Goal: Check status: Check status

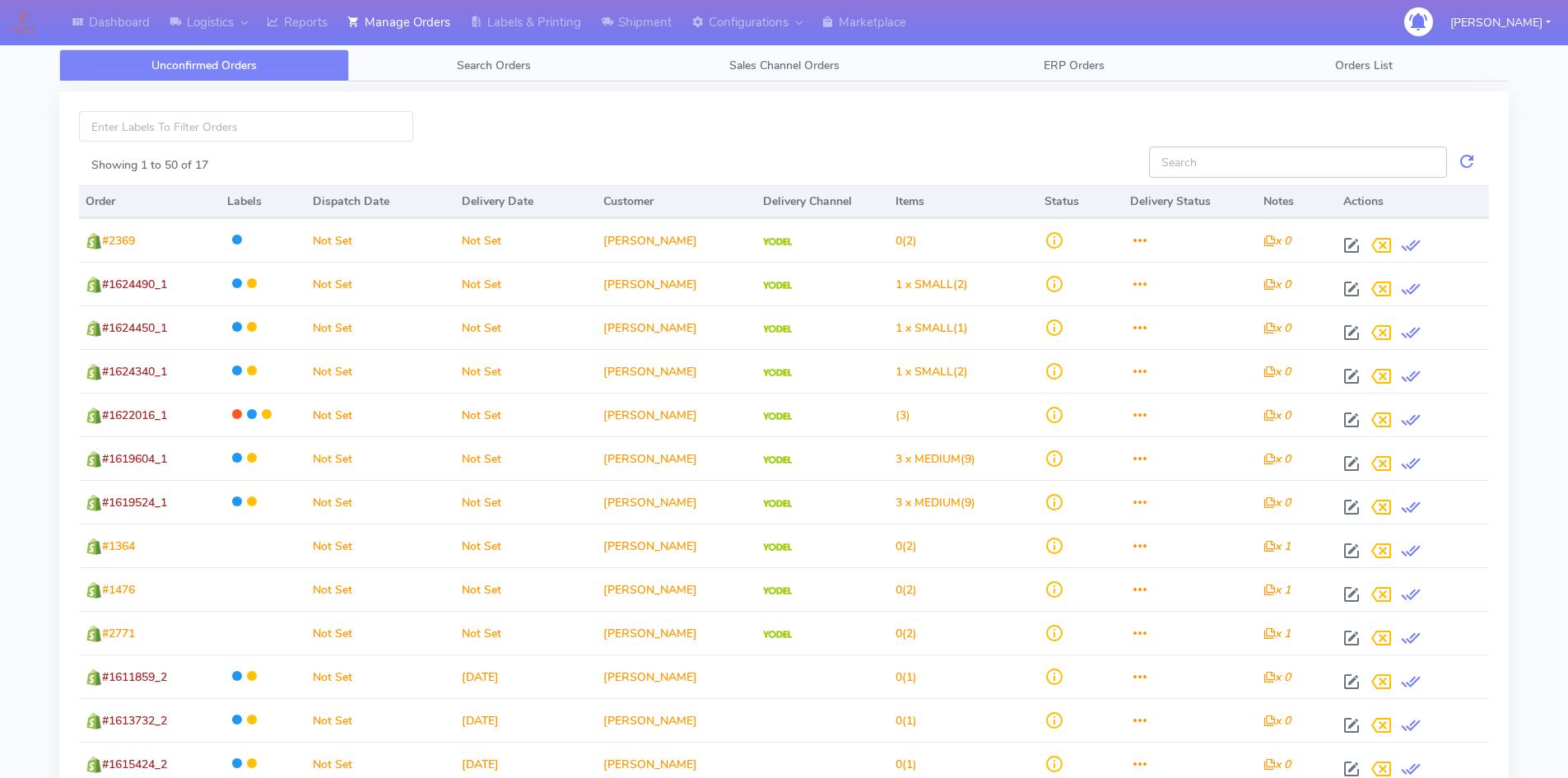
click at [1212, 160] on input "Showing 1 to 50 of 17" at bounding box center [1298, 162] width 298 height 30
paste input "1620128"
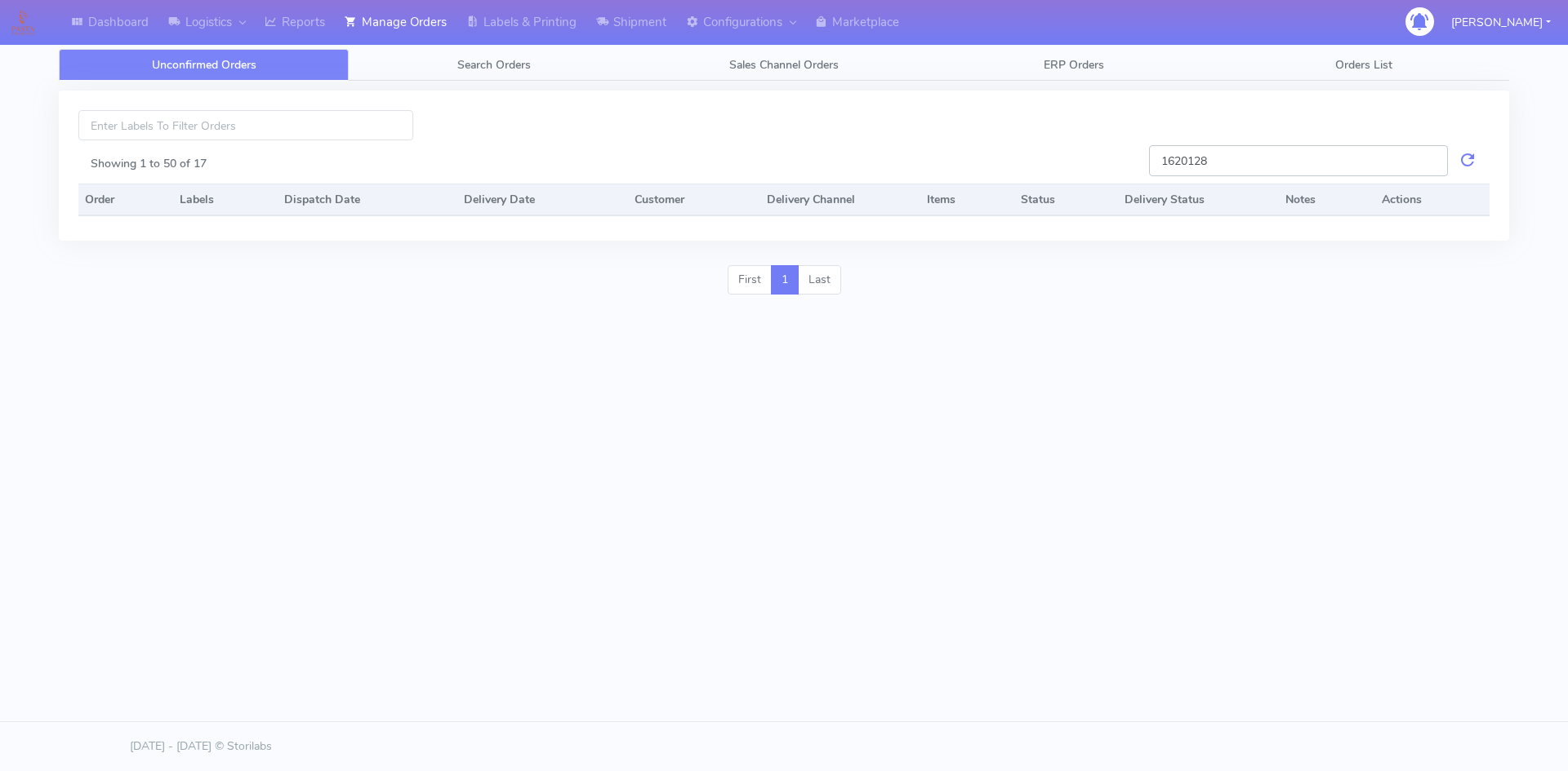
type input "1620128"
click at [1282, 153] on input "1620128" at bounding box center [1298, 160] width 299 height 30
click at [504, 62] on span "Search Orders" at bounding box center [494, 64] width 73 height 16
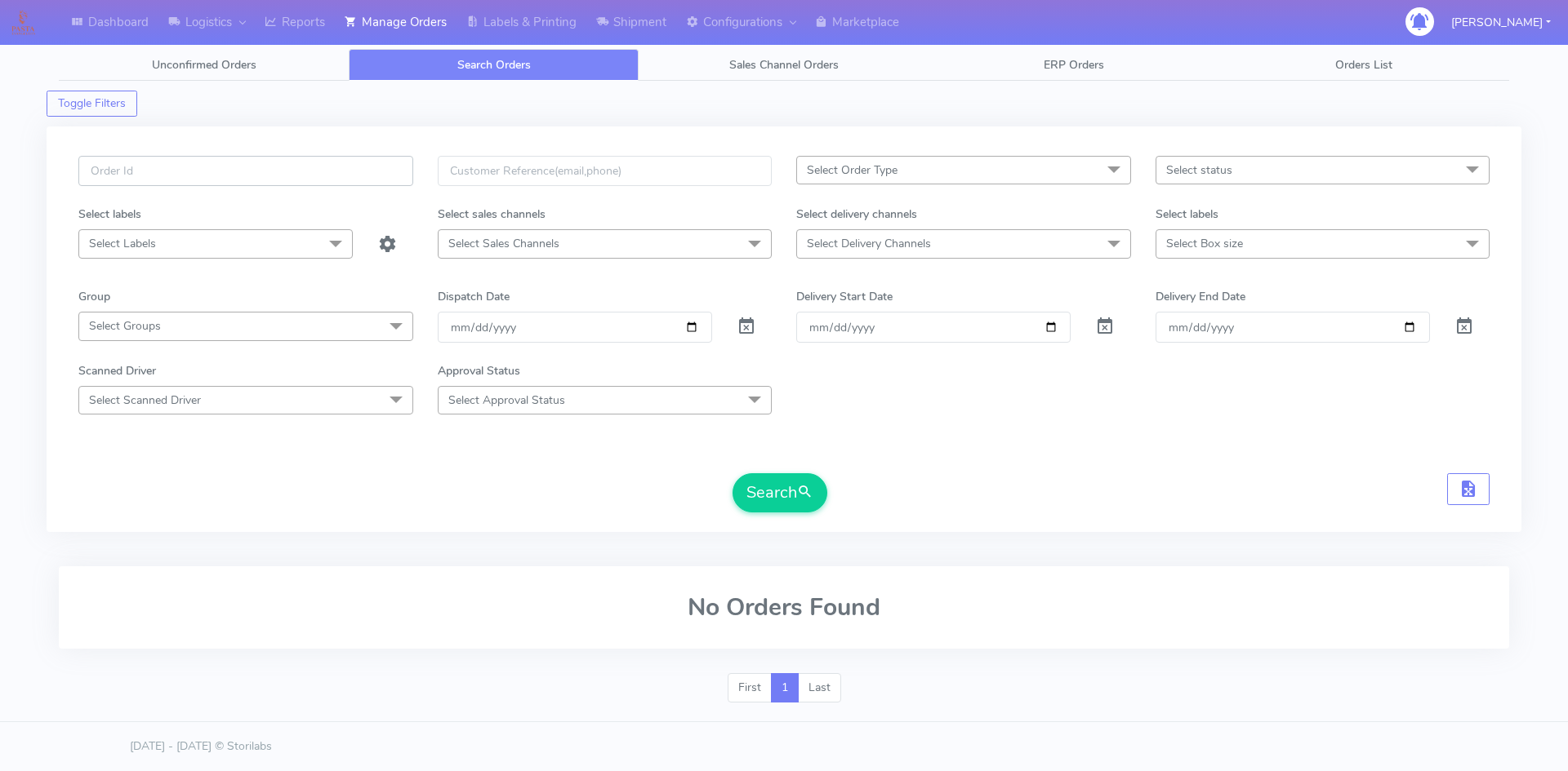
click at [158, 169] on input "text" at bounding box center [246, 170] width 335 height 30
type input "v"
paste input "1620128"
type input "1620128"
click at [747, 331] on span at bounding box center [746, 330] width 19 height 16
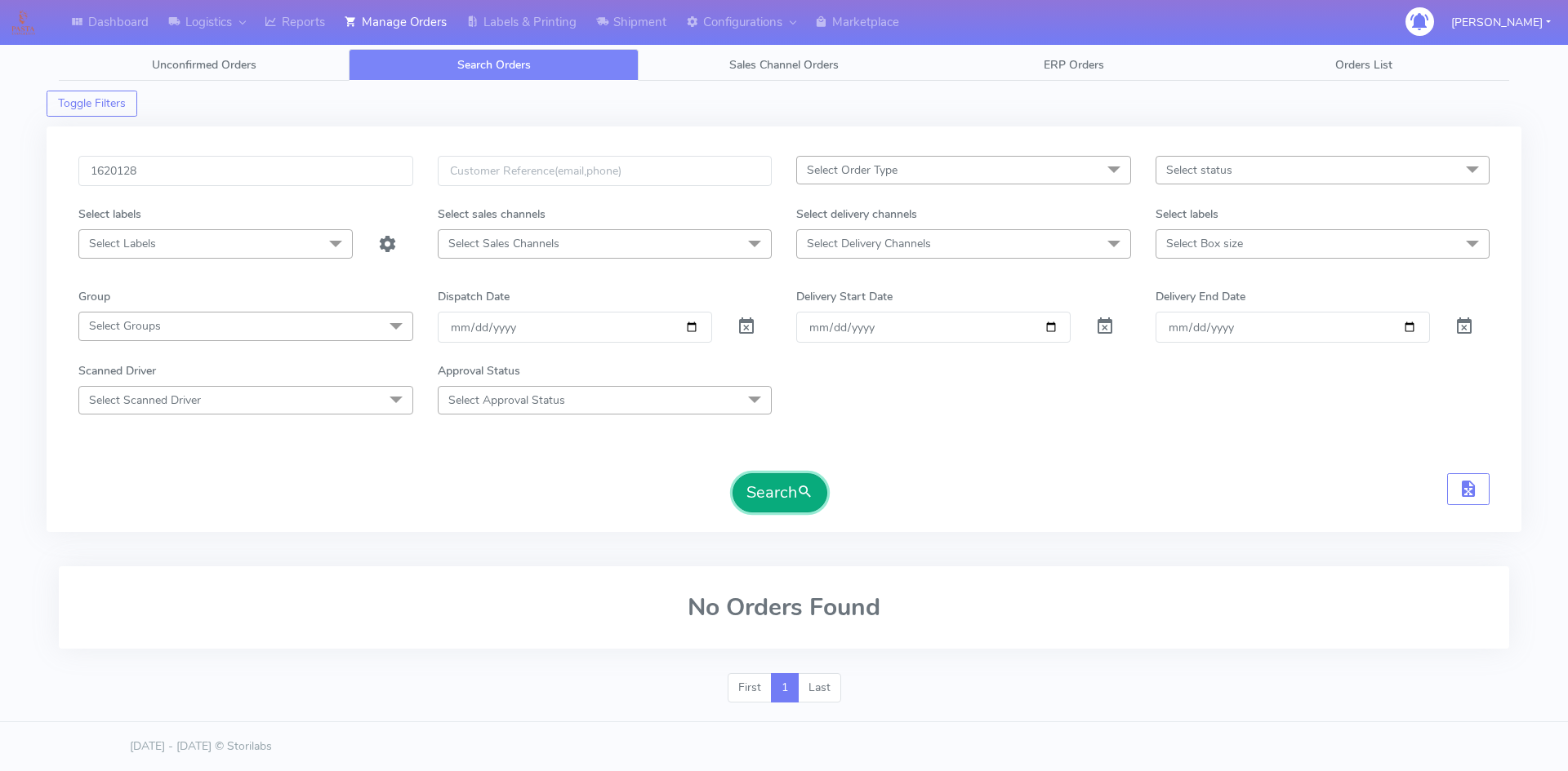
click at [773, 498] on button "Search" at bounding box center [779, 493] width 94 height 39
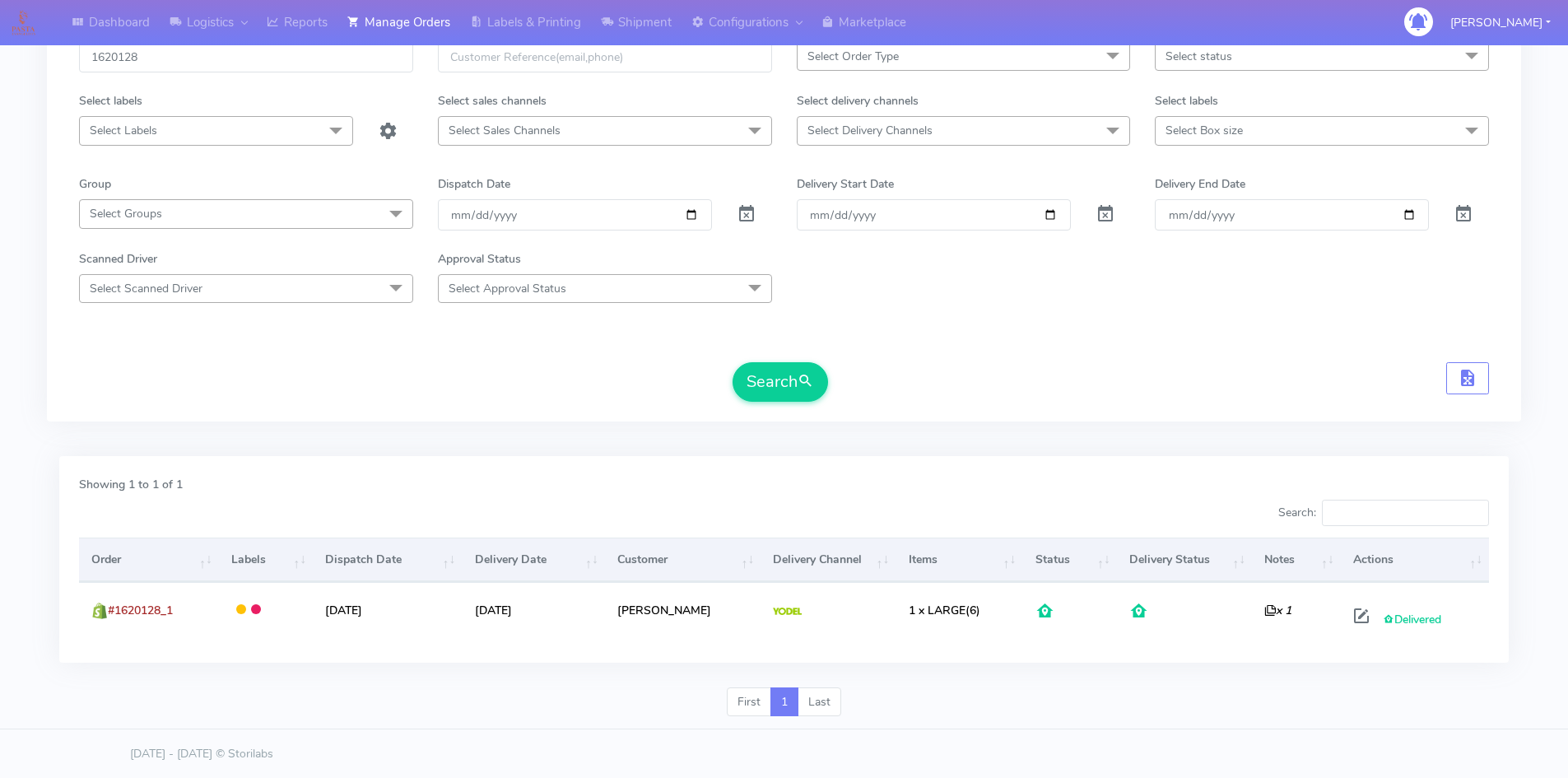
scroll to position [116, 0]
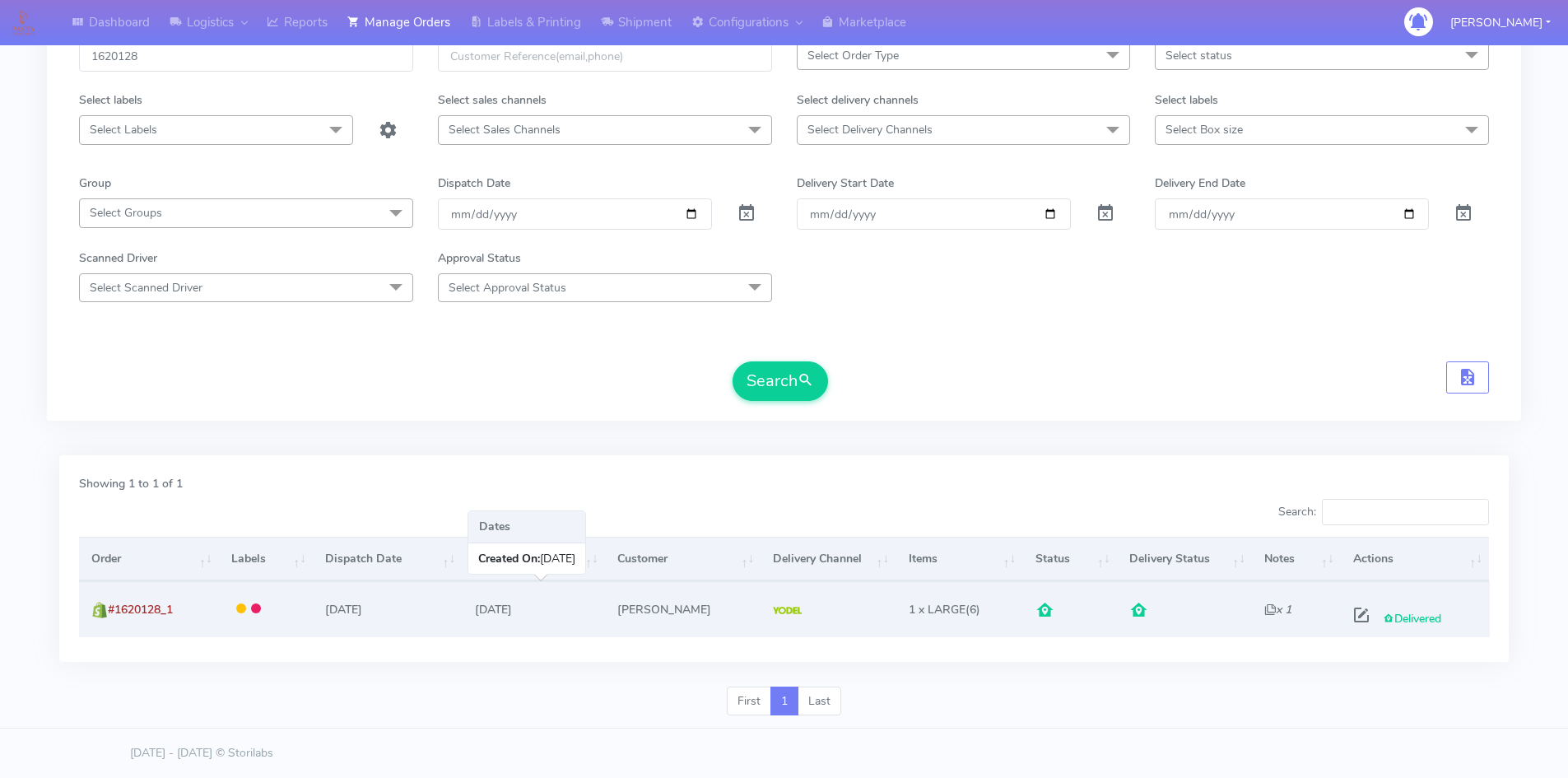
click at [524, 609] on td "[DATE]" at bounding box center [533, 609] width 142 height 55
click at [1410, 620] on span "Delivered" at bounding box center [1412, 618] width 58 height 16
drag, startPoint x: 1445, startPoint y: 614, endPoint x: 1369, endPoint y: 615, distance: 76.0
click at [1369, 615] on div "Delivered Order Details" at bounding box center [1411, 615] width 130 height 30
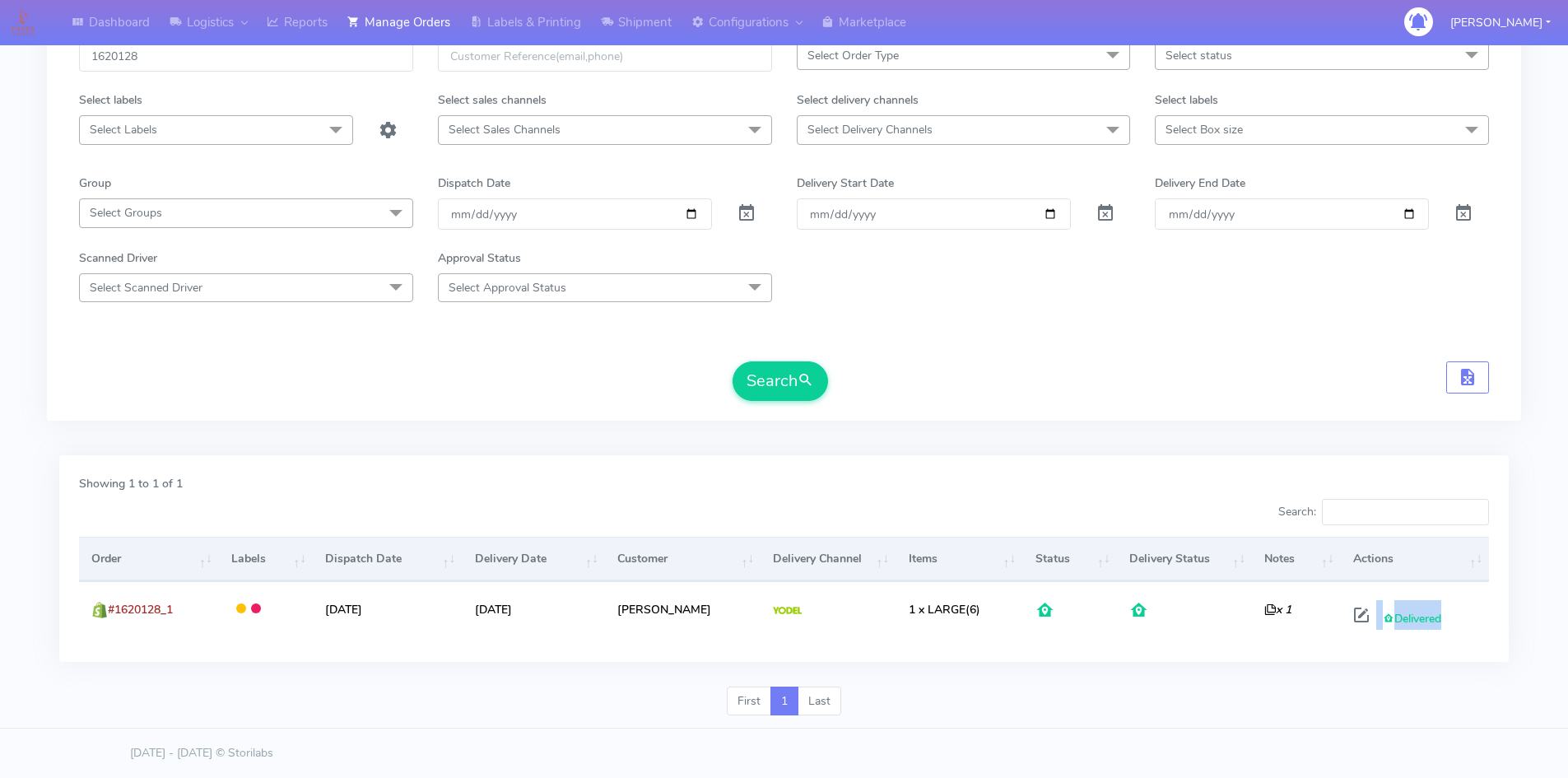
scroll to position [0, 0]
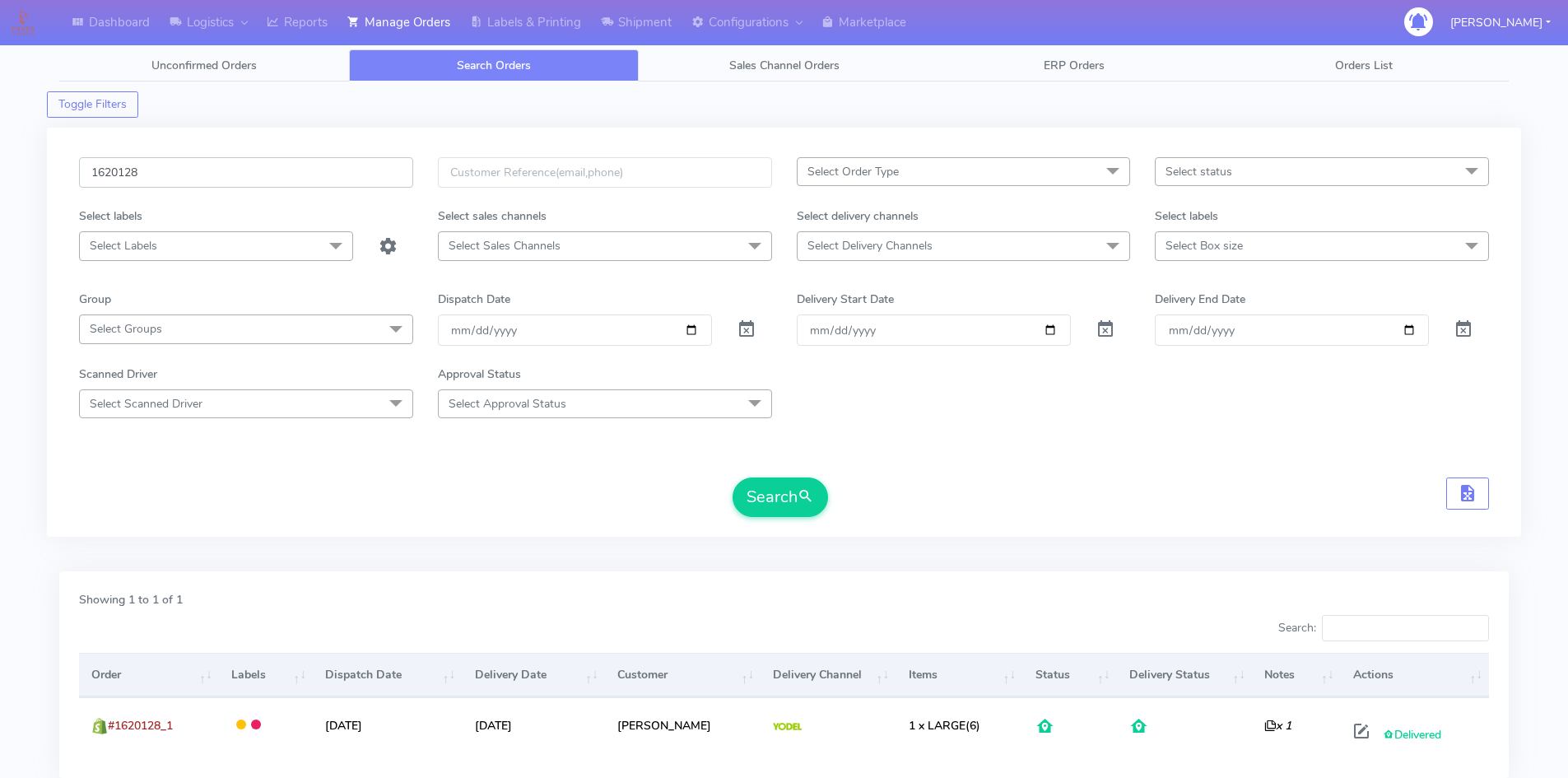
drag, startPoint x: 281, startPoint y: 182, endPoint x: 8, endPoint y: 182, distance: 273.0
click at [8, 182] on div "Dashboard Logistics London Logistics Reports Manage Orders Labels & Printing Sh…" at bounding box center [784, 437] width 1568 height 816
paste input "19204"
click at [770, 510] on button "Search" at bounding box center [779, 497] width 95 height 40
click at [0, 174] on div "Dashboard Logistics [GEOGRAPHIC_DATA] Logistics Reports Manage Orders Labels & …" at bounding box center [784, 437] width 1568 height 816
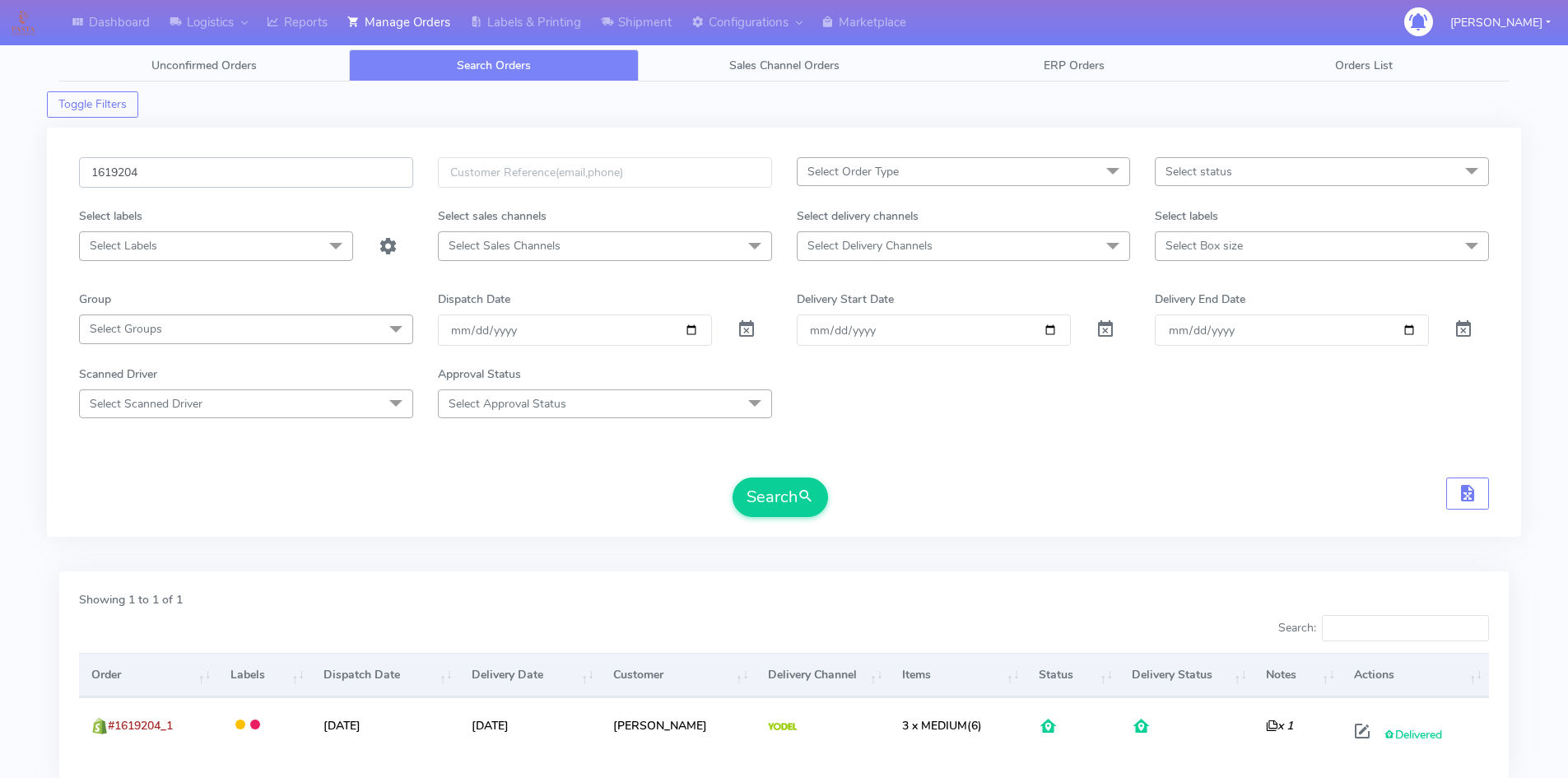
paste input "965 Complete"
type input "1619965"
click at [776, 504] on button "Search" at bounding box center [779, 497] width 95 height 40
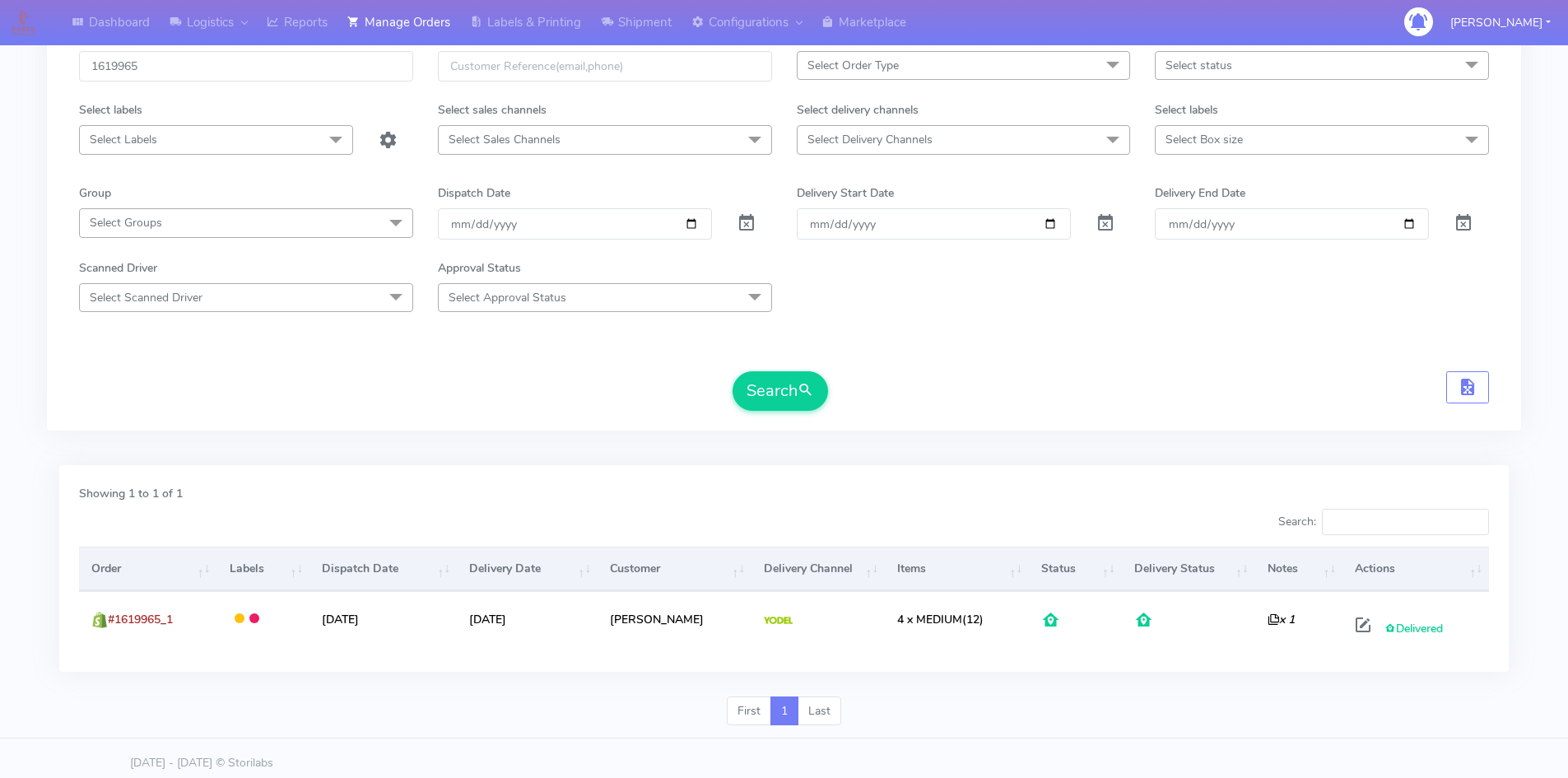
scroll to position [116, 0]
